Goal: Task Accomplishment & Management: Use online tool/utility

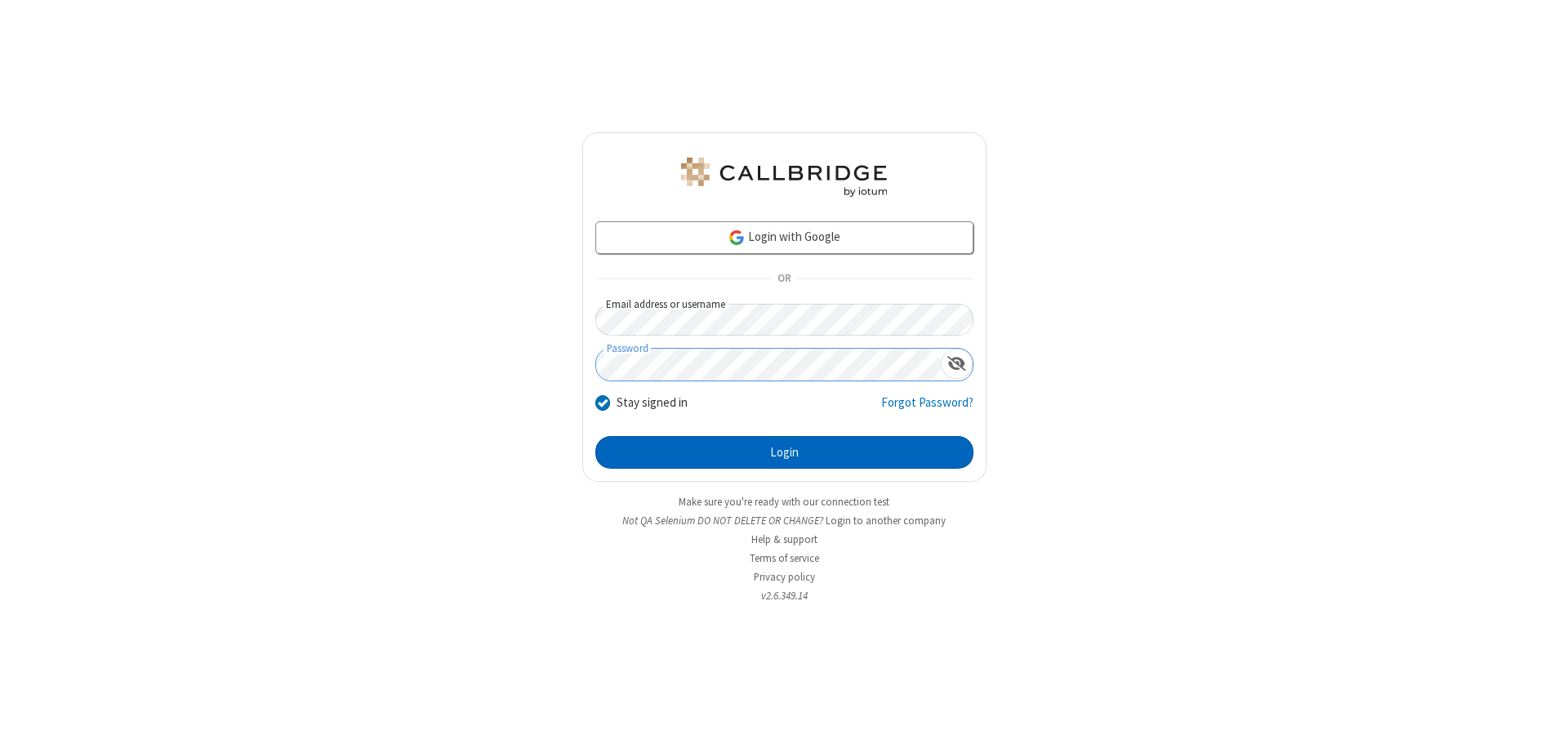
click at [784, 452] on button "Login" at bounding box center [784, 452] width 378 height 32
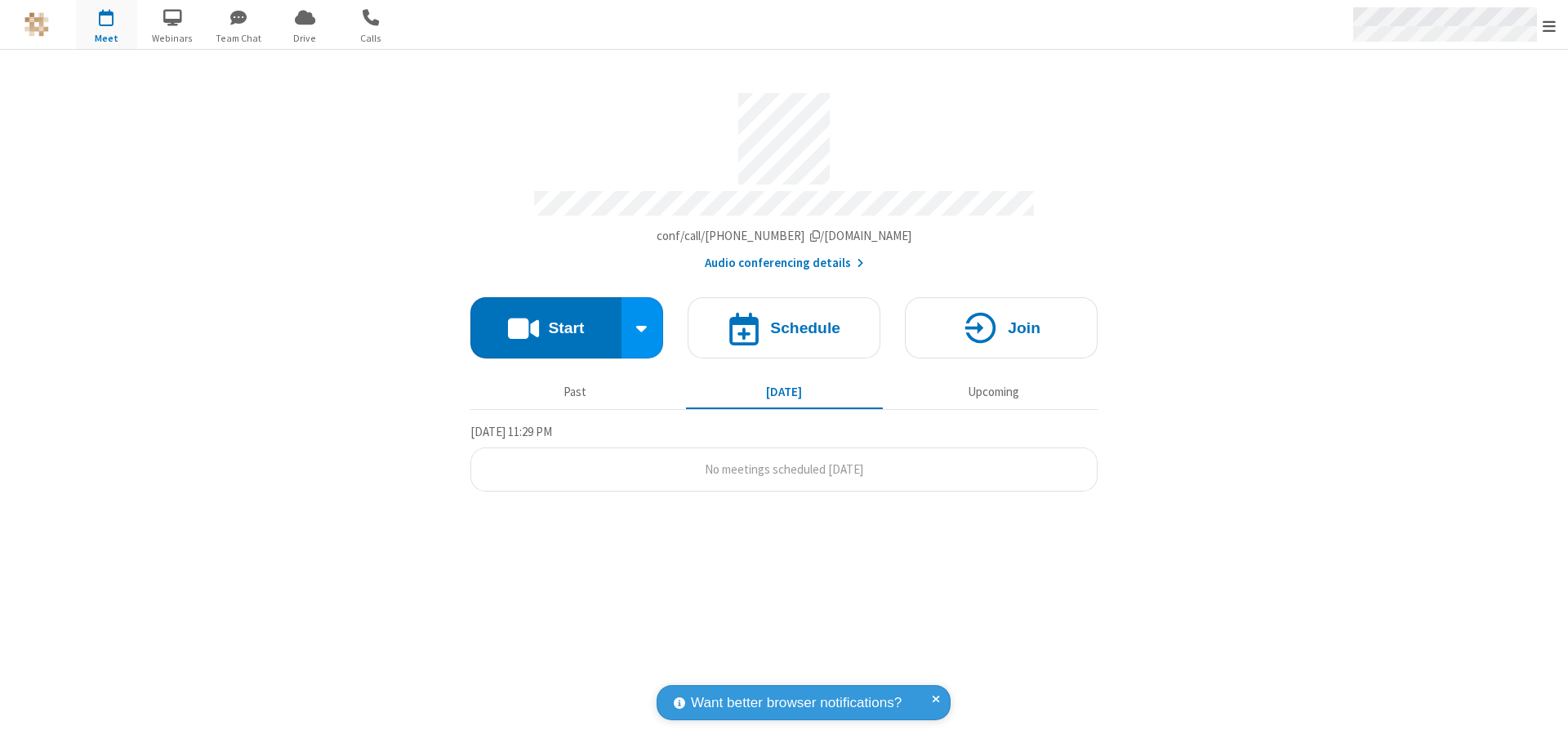
click at [1549, 25] on span "Open menu" at bounding box center [1549, 26] width 13 height 16
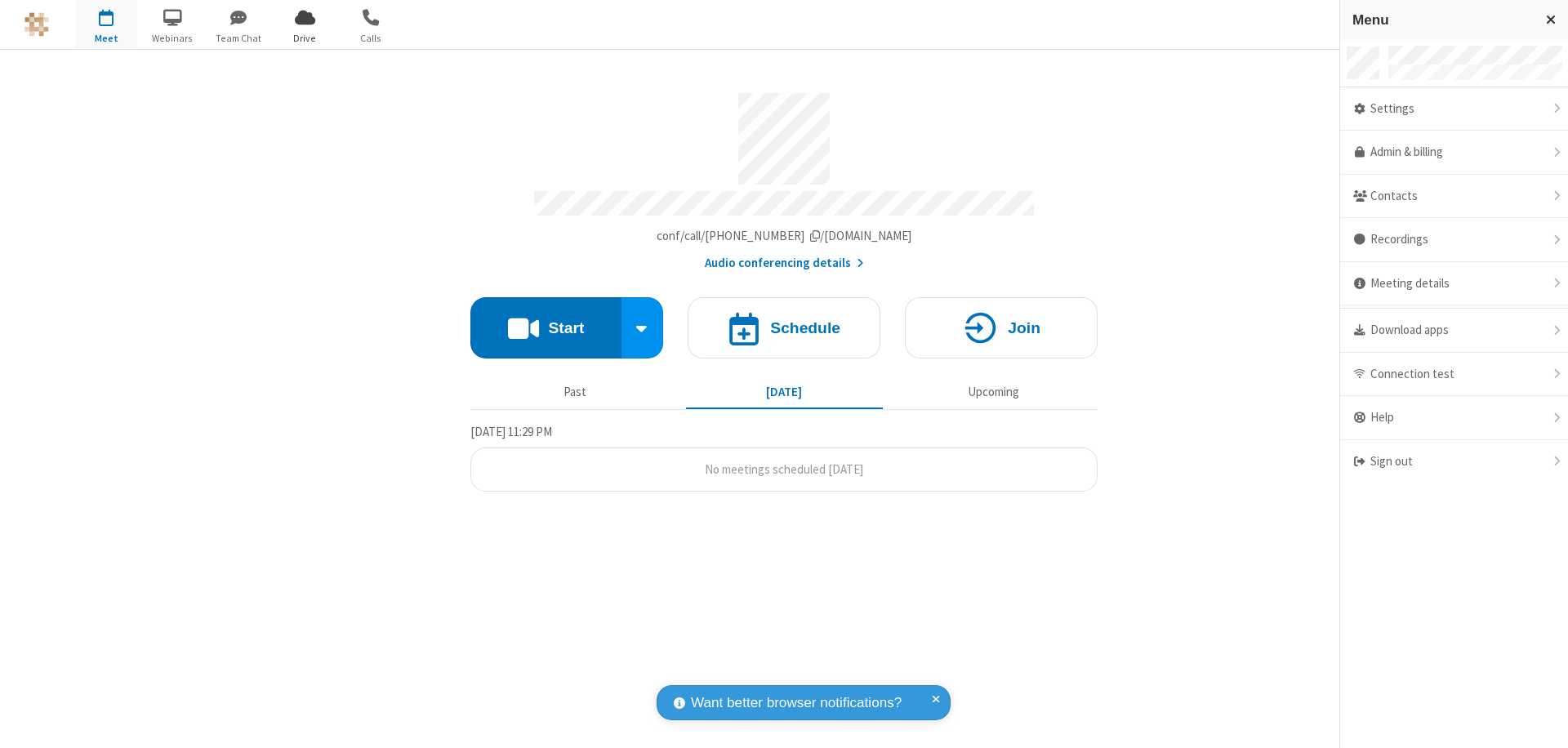
click at [305, 38] on span "Drive" at bounding box center [305, 38] width 61 height 14
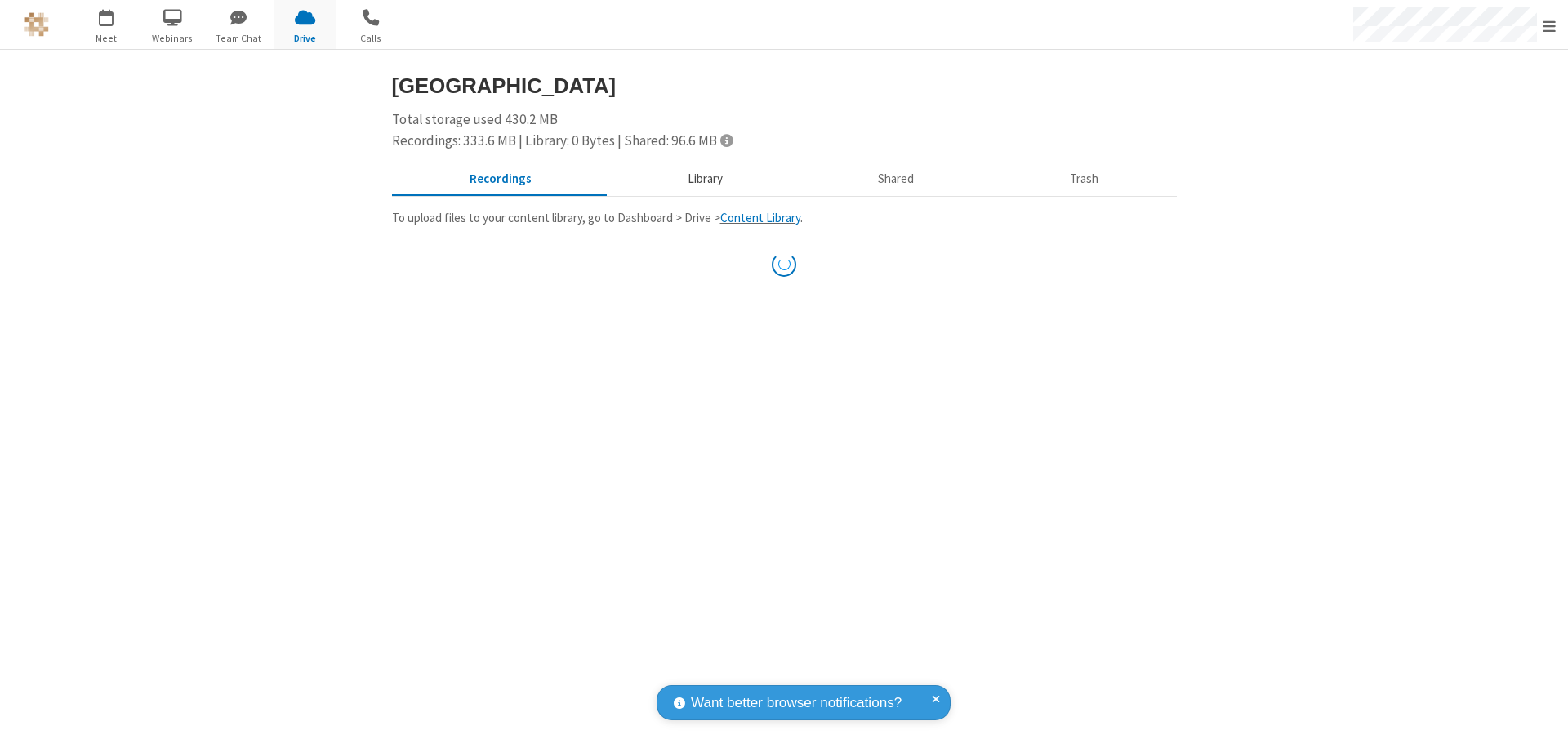
click at [702, 179] on button "Library" at bounding box center [705, 180] width 191 height 31
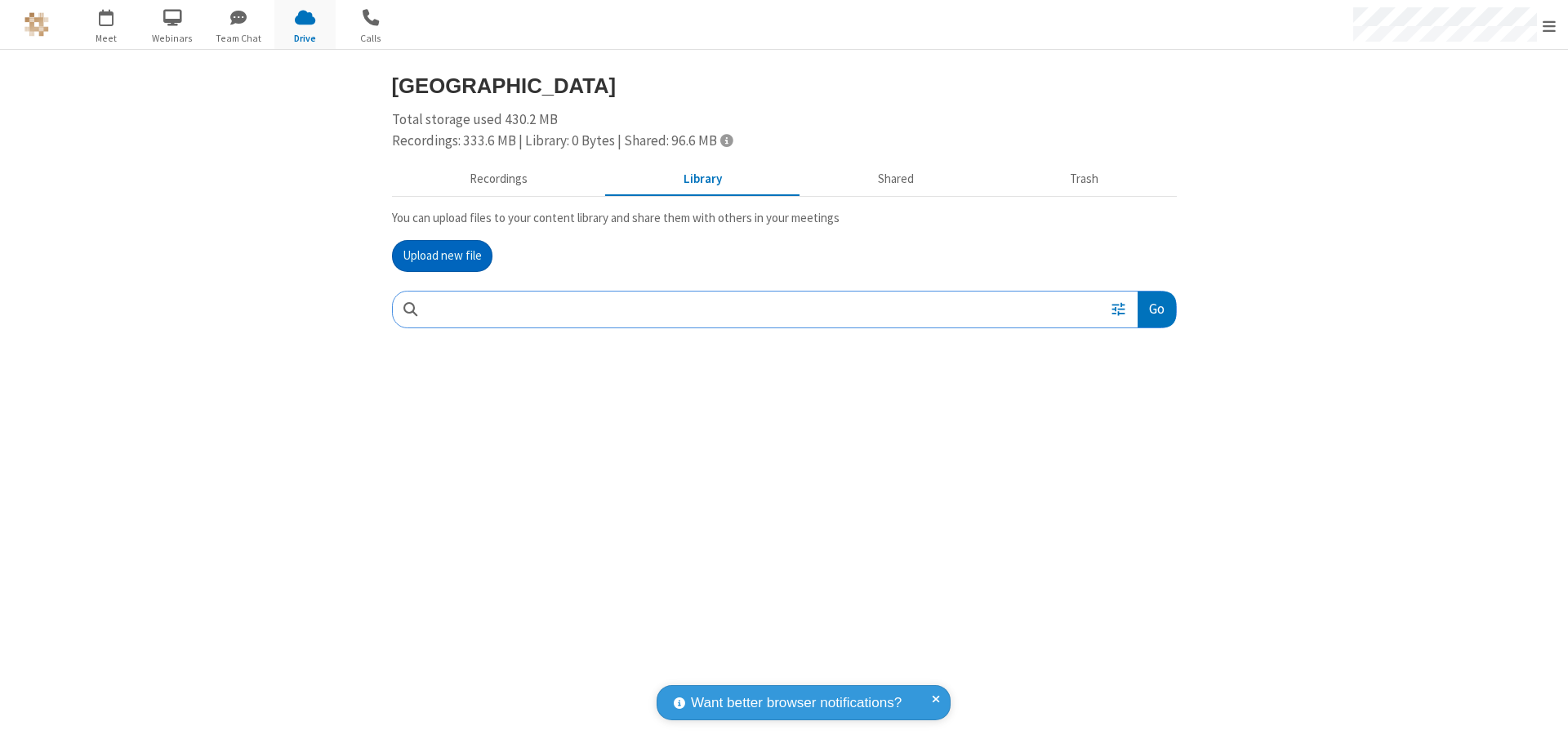
click at [442, 255] on button "Upload new file" at bounding box center [441, 256] width 100 height 32
